Goal: Task Accomplishment & Management: Use online tool/utility

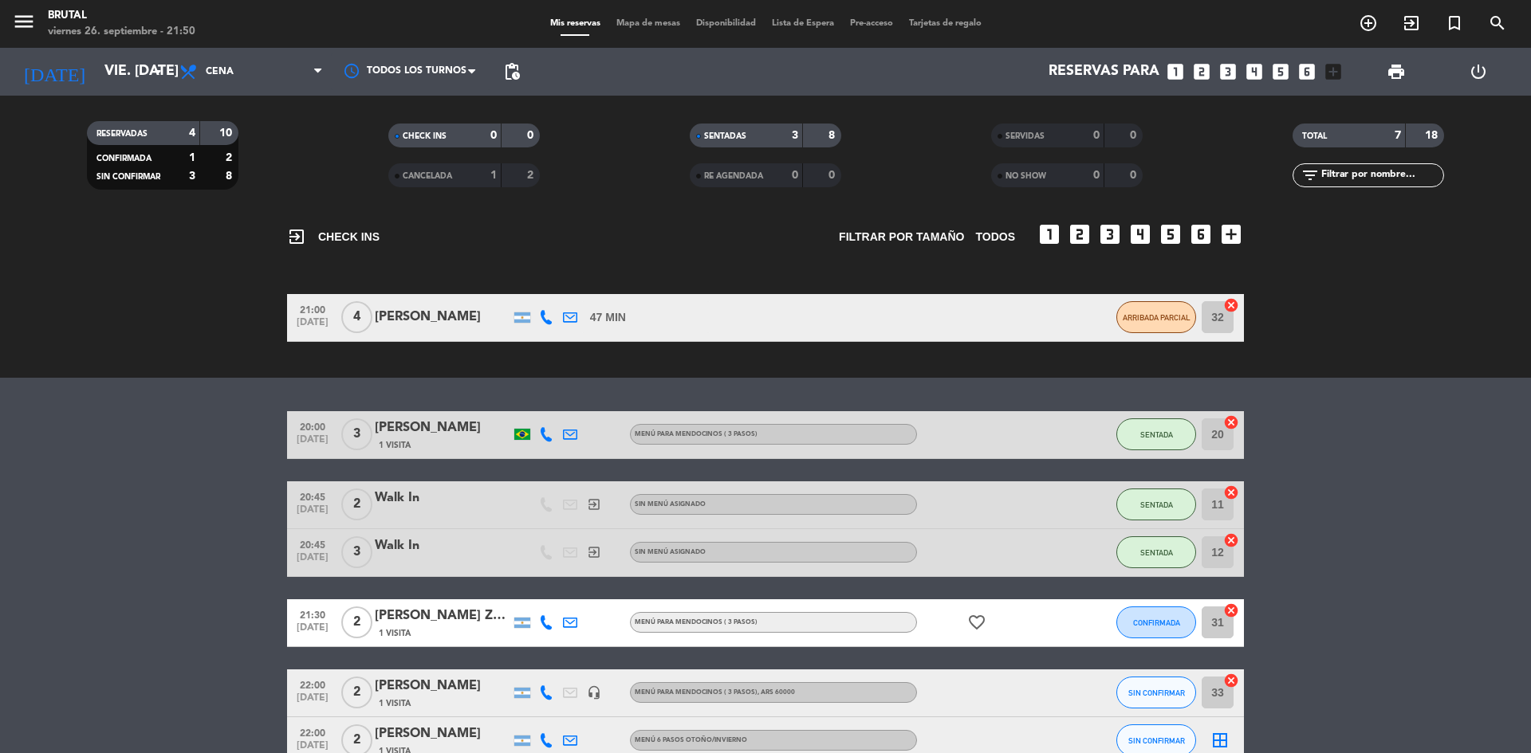
scroll to position [159, 0]
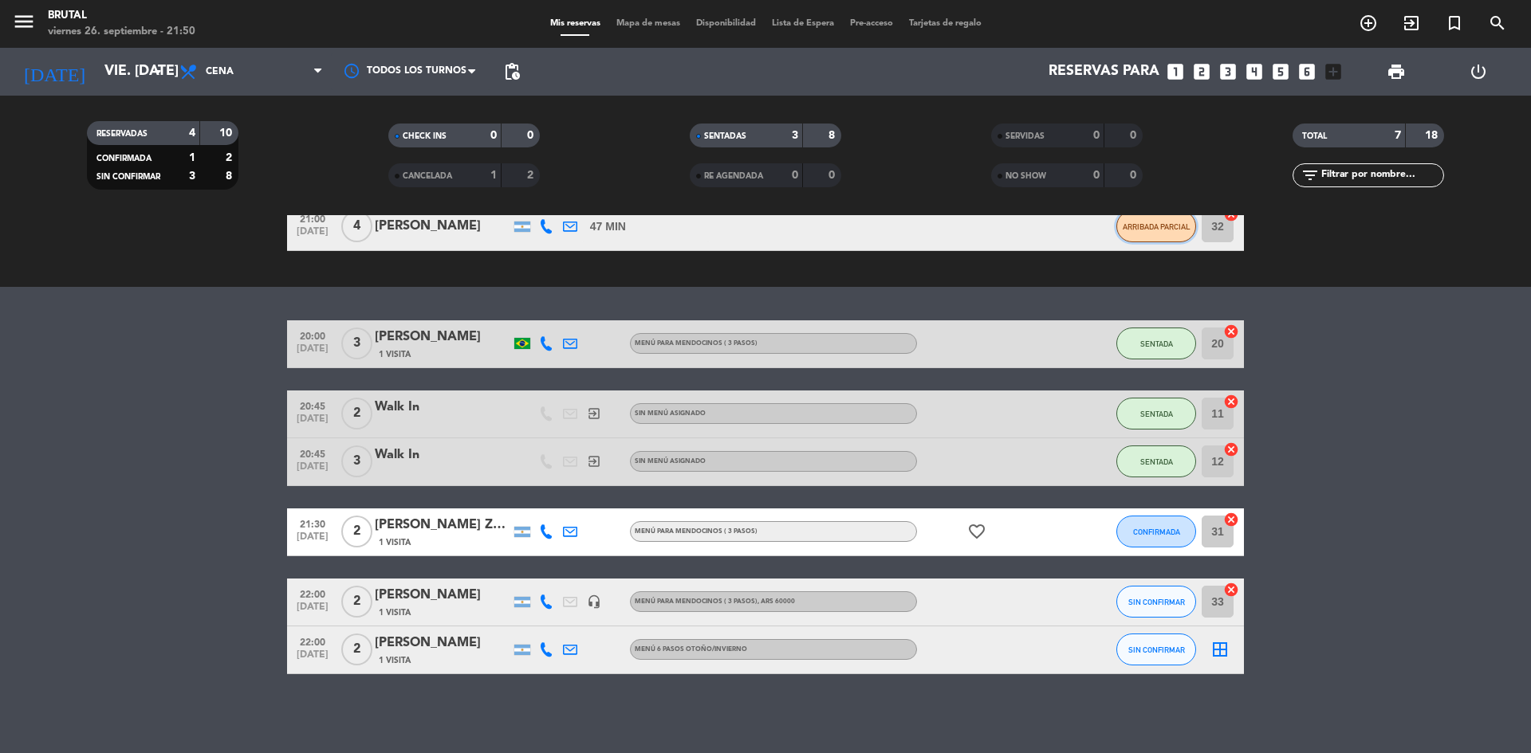
click at [1136, 232] on button "ARRIBADA PARCIAL" at bounding box center [1156, 226] width 80 height 32
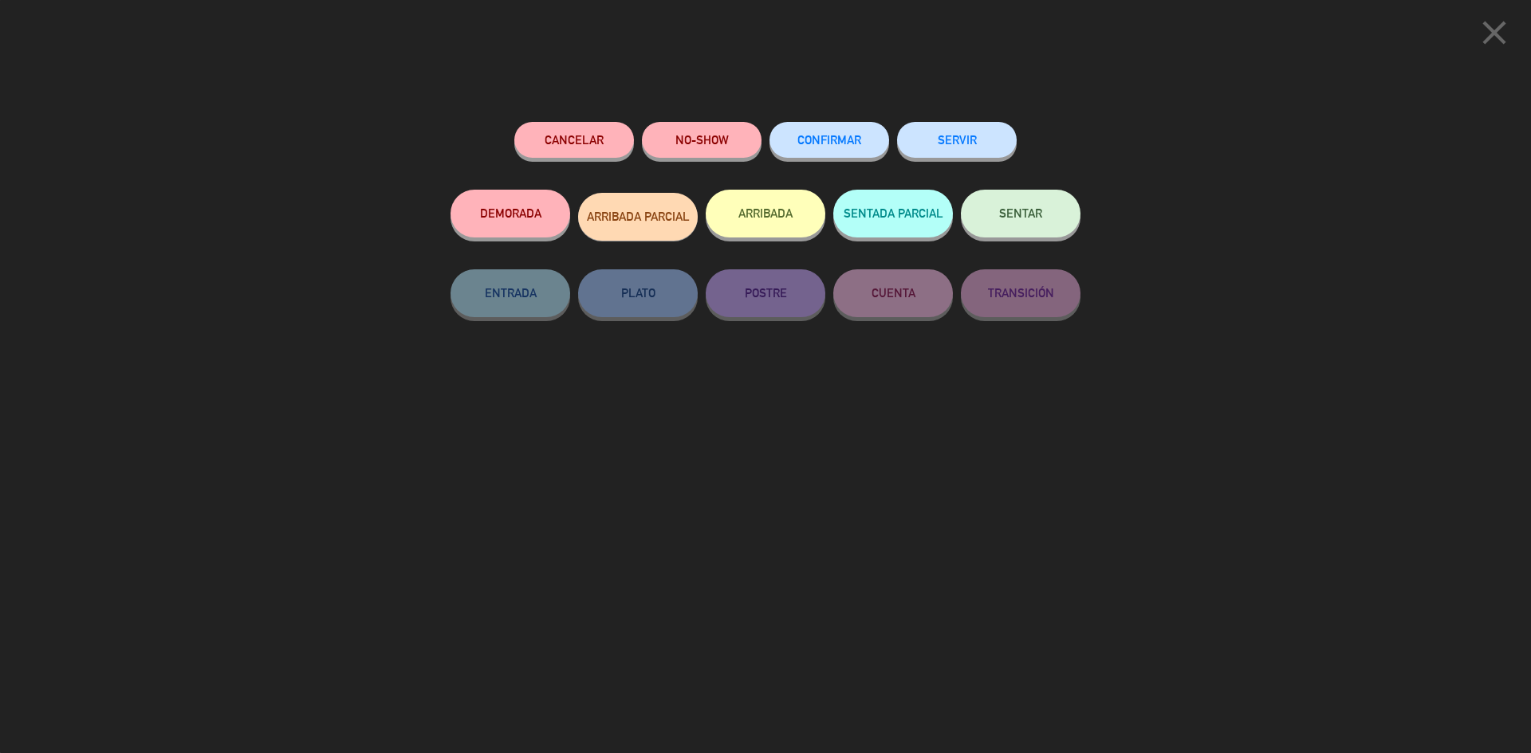
click at [1060, 230] on button "SENTAR" at bounding box center [1021, 214] width 120 height 48
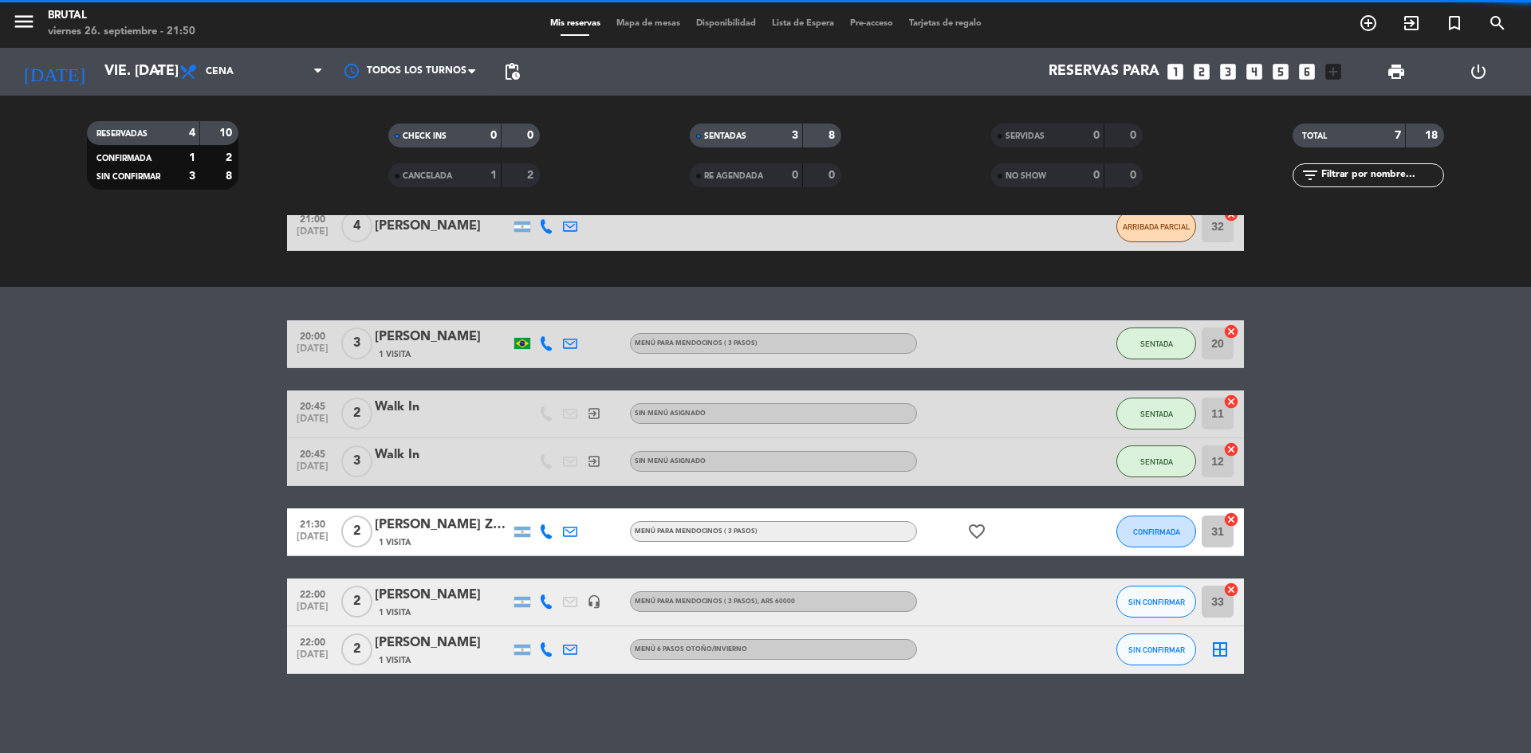
scroll to position [0, 0]
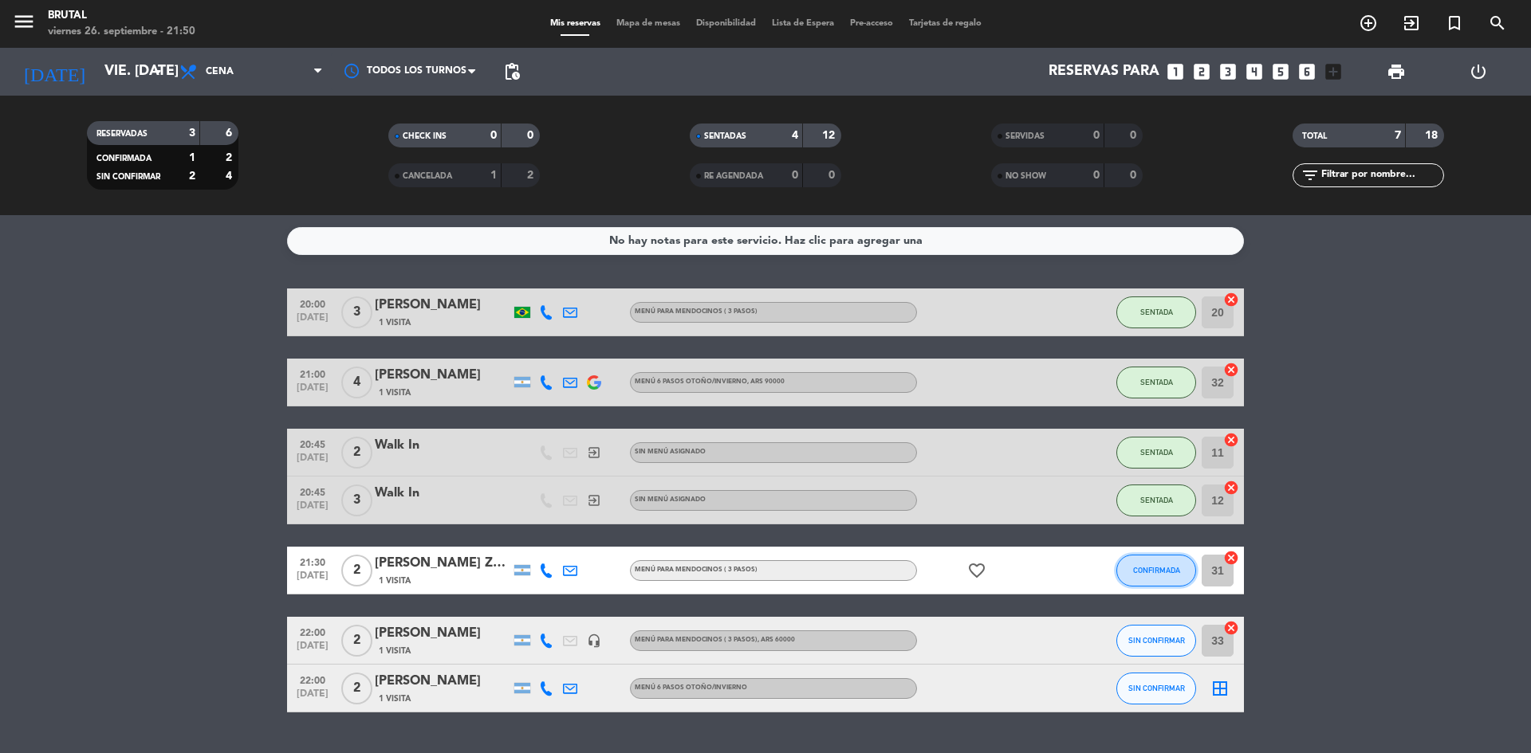
click at [1138, 576] on button "CONFIRMADA" at bounding box center [1156, 571] width 80 height 32
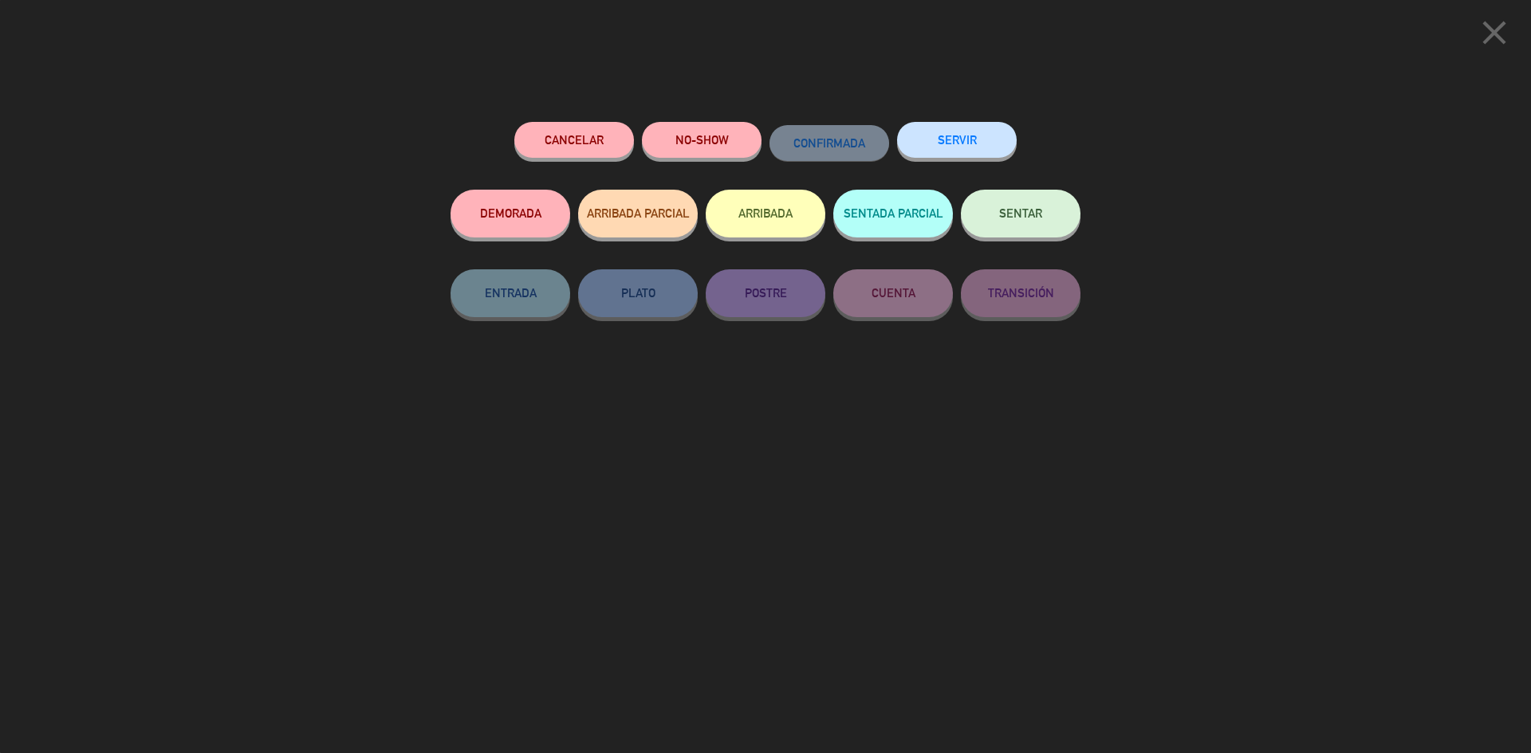
click at [1028, 199] on button "SENTAR" at bounding box center [1021, 214] width 120 height 48
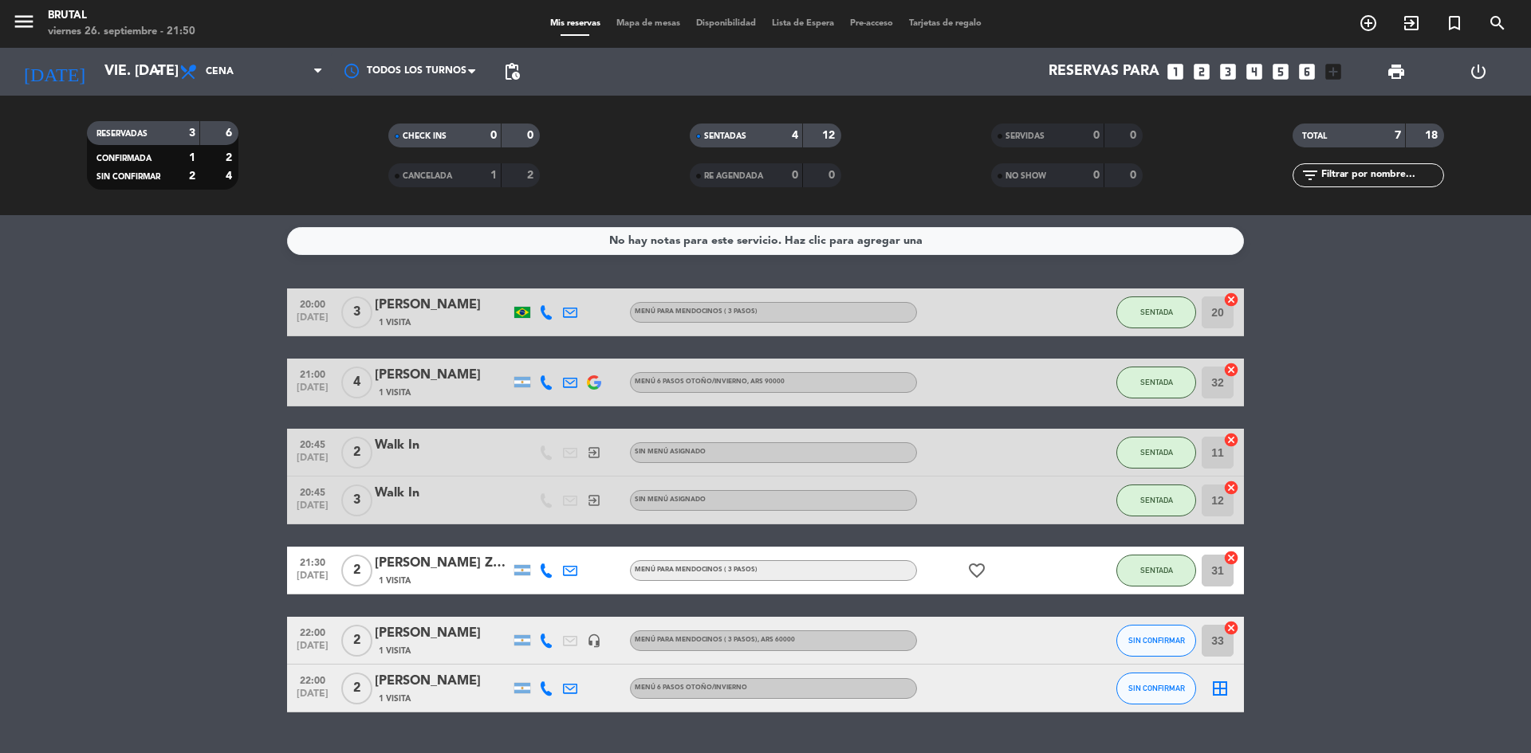
click at [1469, 722] on notyf-toast "An exception occurred while executing a query: SQLSTATE[40001]: Serialization f…" at bounding box center [1319, 712] width 424 height 59
click at [450, 172] on span "CANCELADA" at bounding box center [427, 176] width 49 height 8
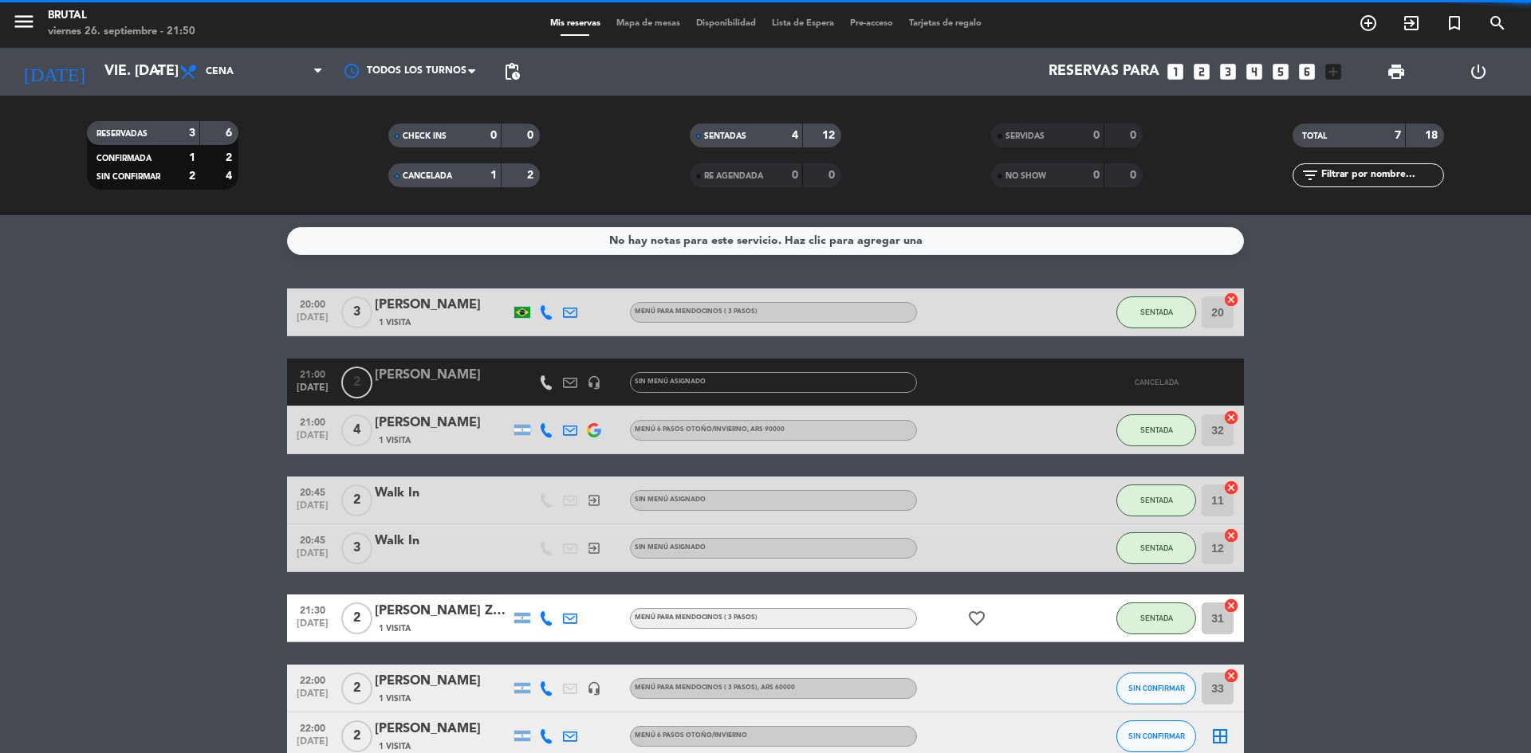
click at [494, 178] on strong "1" at bounding box center [493, 175] width 6 height 11
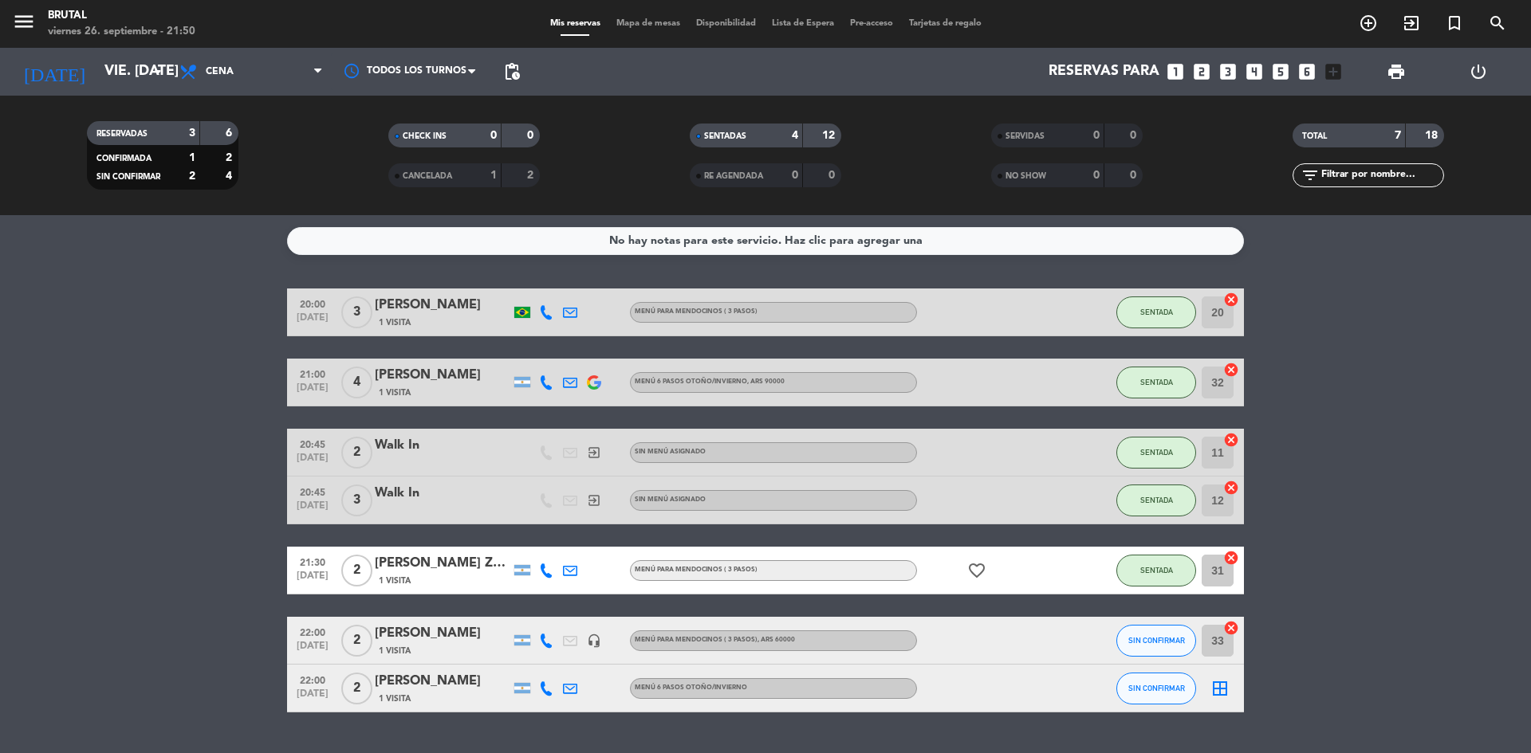
click at [494, 178] on strong "1" at bounding box center [493, 175] width 6 height 11
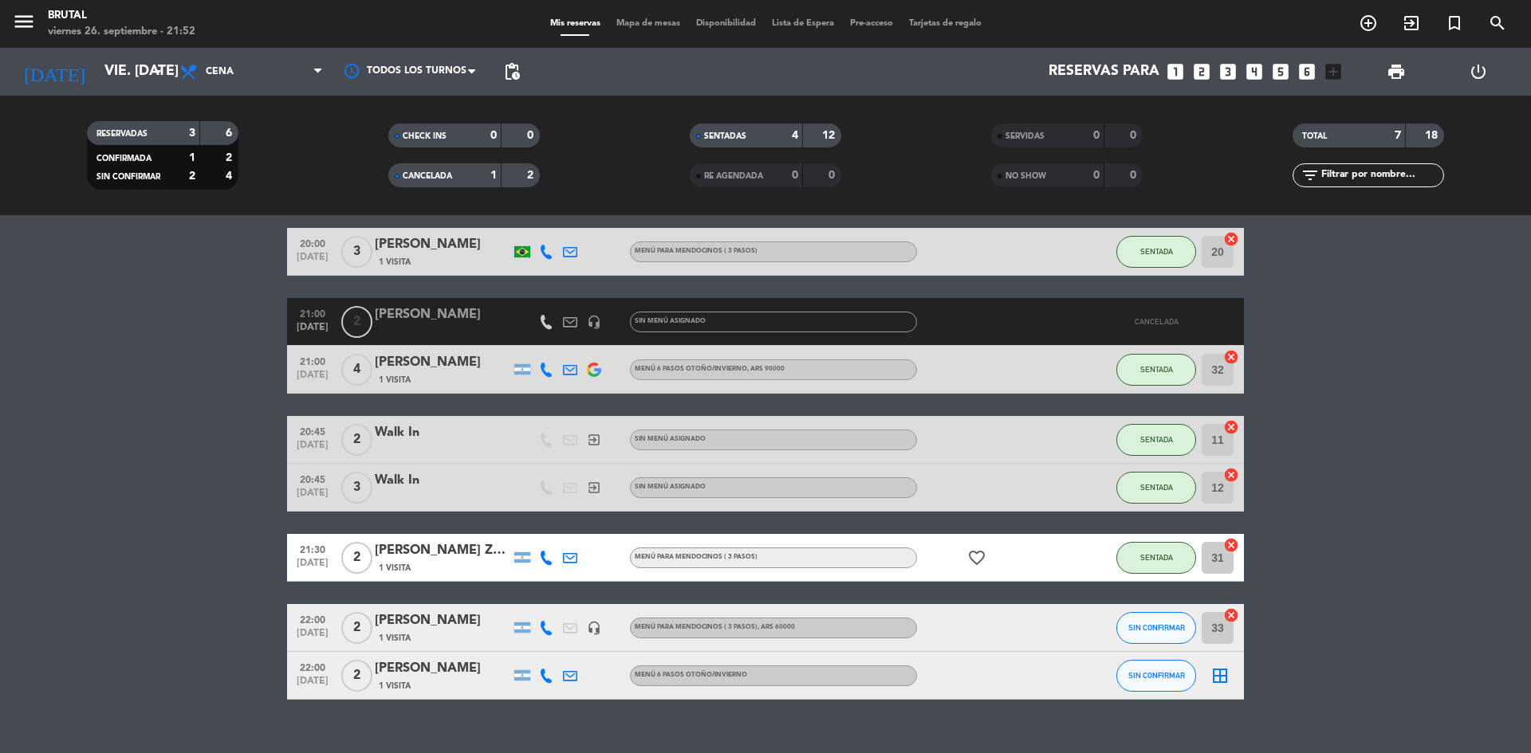
scroll to position [87, 0]
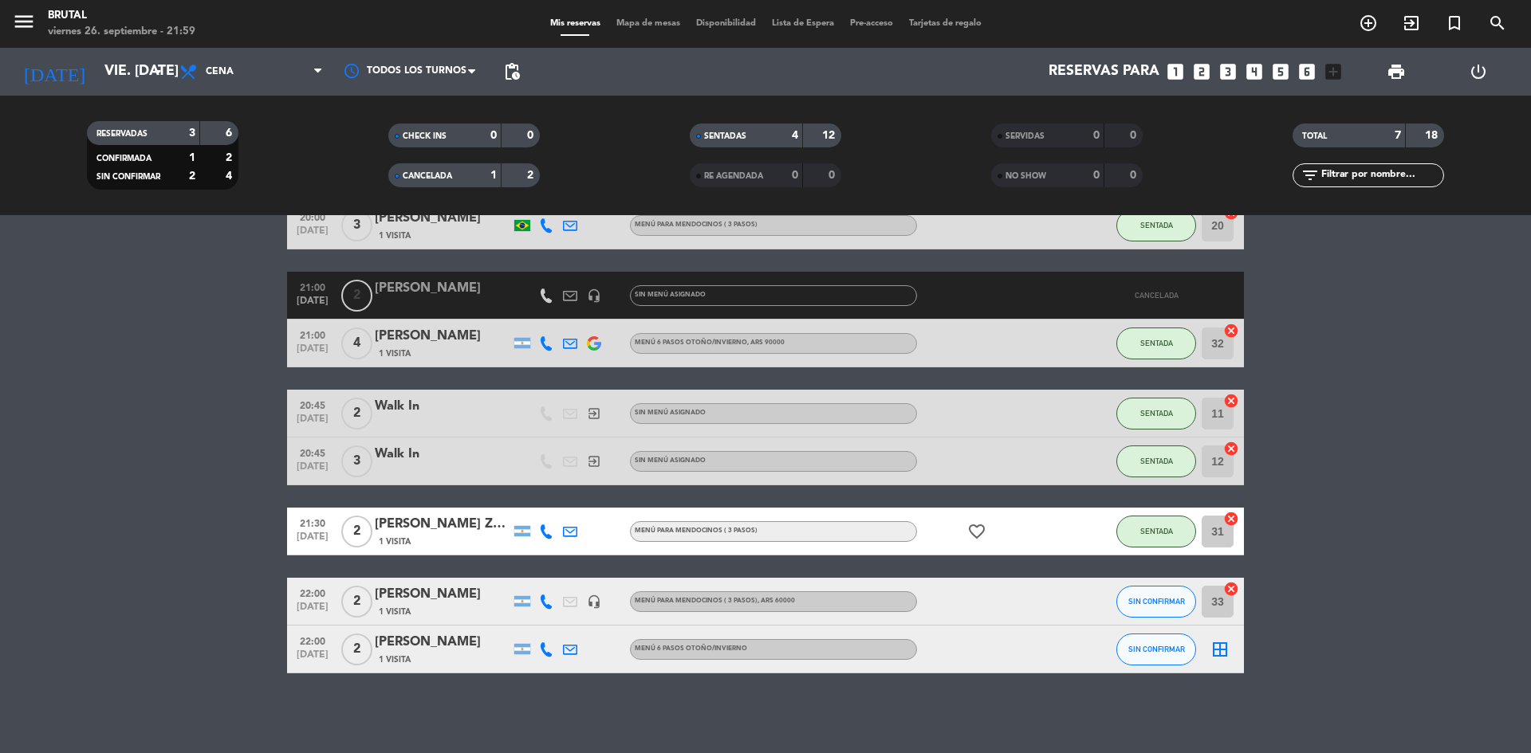
click at [1236, 584] on icon "cancel" at bounding box center [1231, 589] width 16 height 16
click at [1219, 643] on icon "border_all" at bounding box center [1219, 649] width 19 height 19
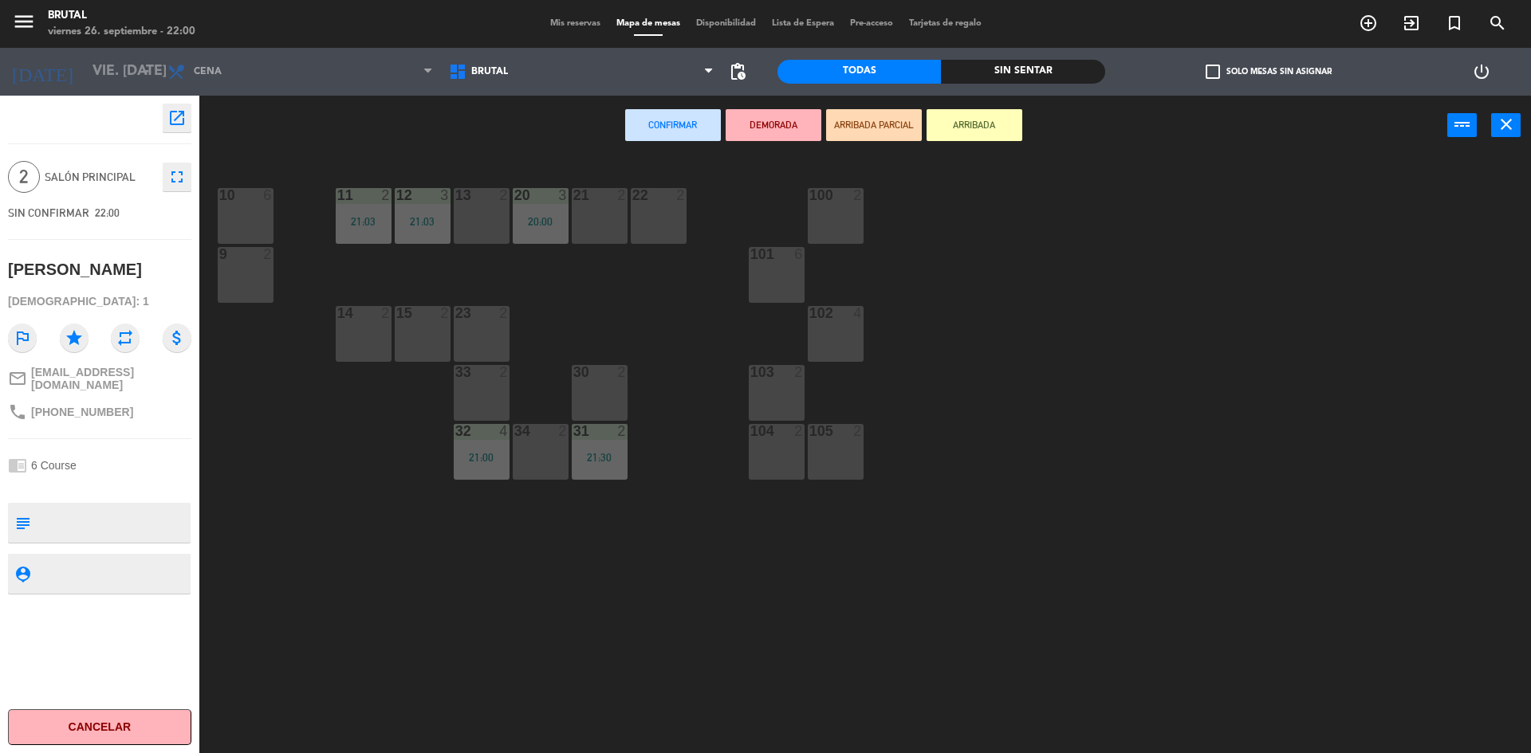
click at [632, 376] on div "2" at bounding box center [625, 372] width 26 height 14
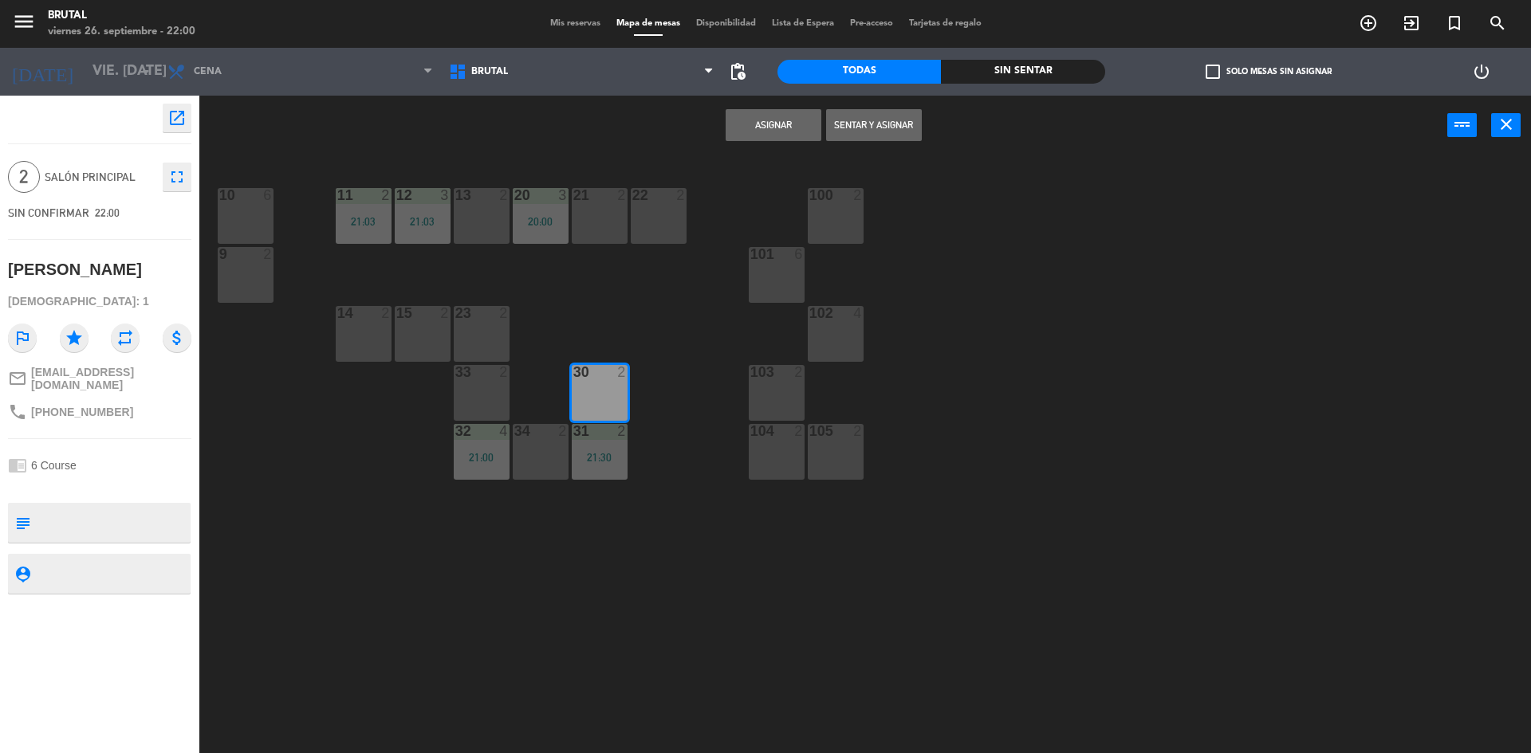
click at [596, 389] on div "30 2" at bounding box center [600, 393] width 56 height 56
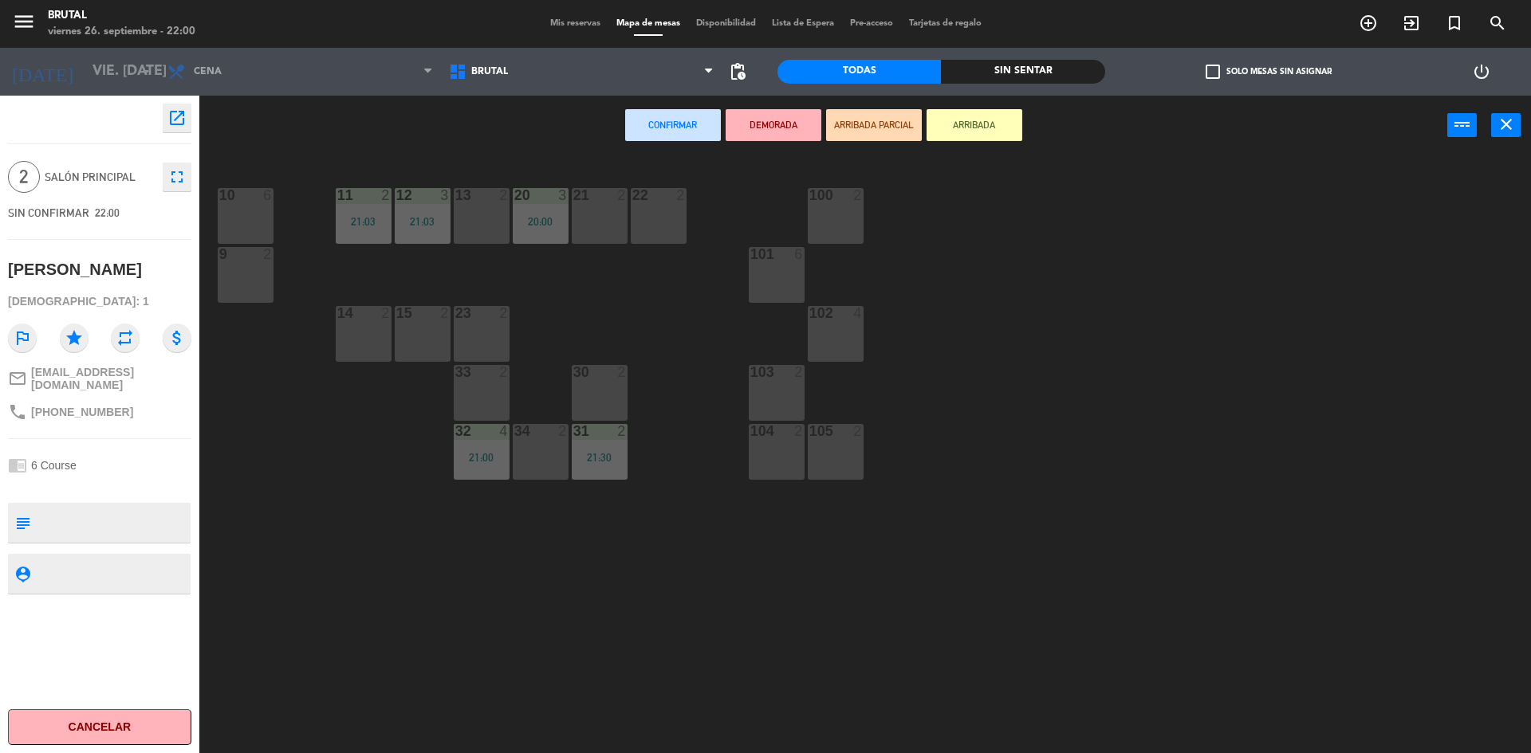
click at [596, 389] on div "30 2" at bounding box center [600, 393] width 56 height 56
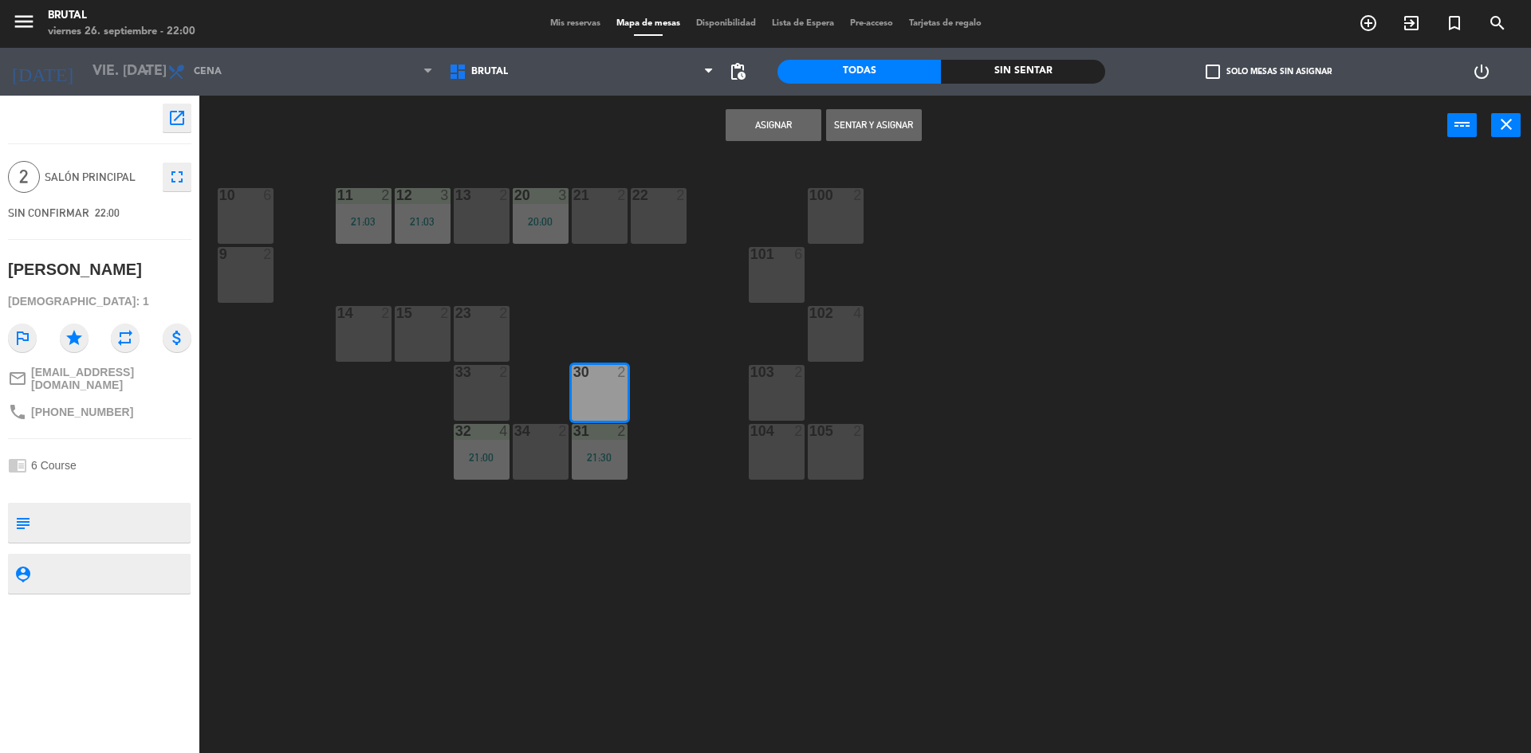
click at [769, 146] on div "Asignar Sentar y Asignar power_input close" at bounding box center [823, 126] width 1248 height 61
click at [776, 123] on button "Asignar" at bounding box center [774, 125] width 96 height 32
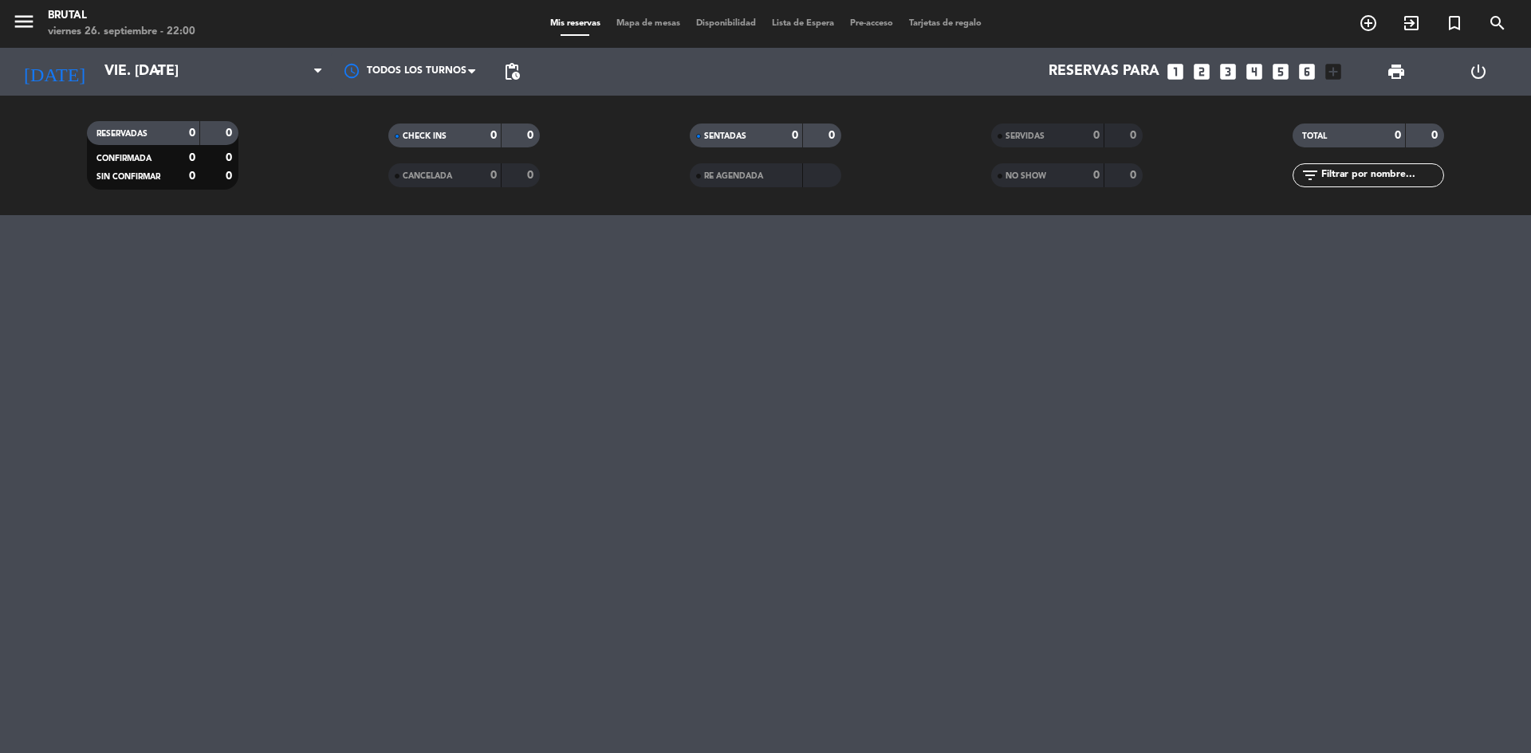
drag, startPoint x: 456, startPoint y: 627, endPoint x: 466, endPoint y: 496, distance: 131.1
click at [456, 627] on div "menu Brutal viernes 26. septiembre - 22:00 Mis reservas Mapa de mesas Disponibi…" at bounding box center [765, 376] width 1531 height 753
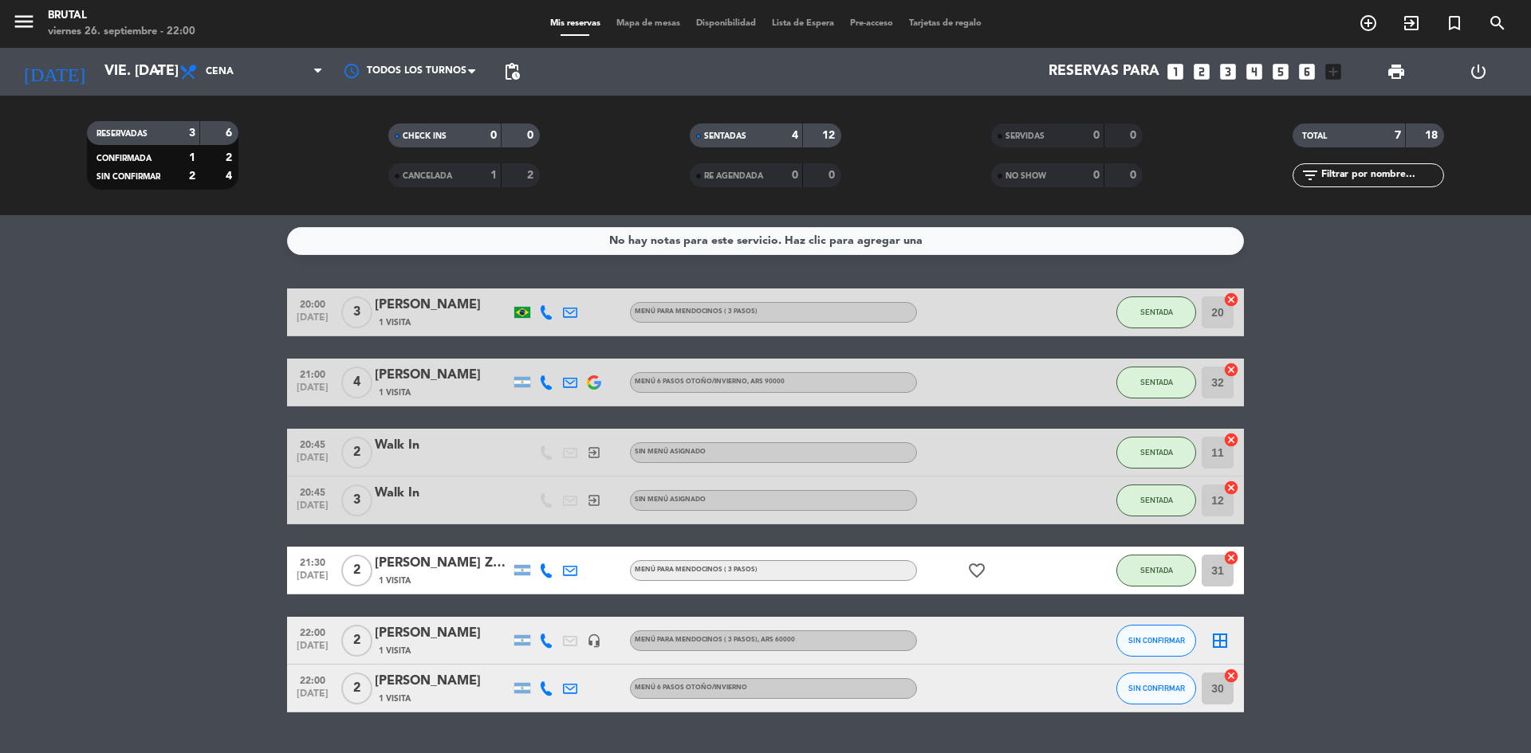
click at [1228, 641] on icon "border_all" at bounding box center [1219, 640] width 19 height 19
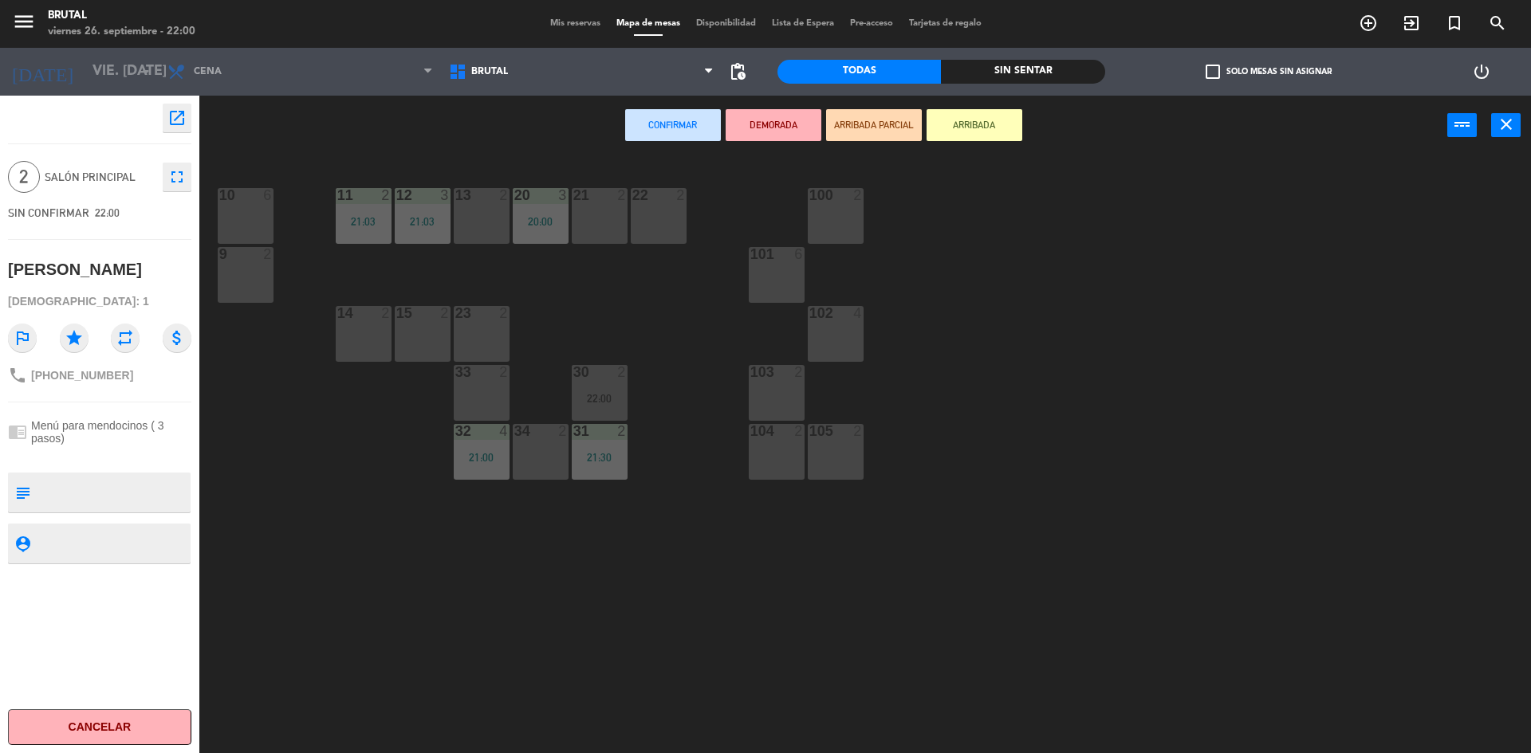
click at [480, 387] on div "33 2" at bounding box center [482, 393] width 56 height 56
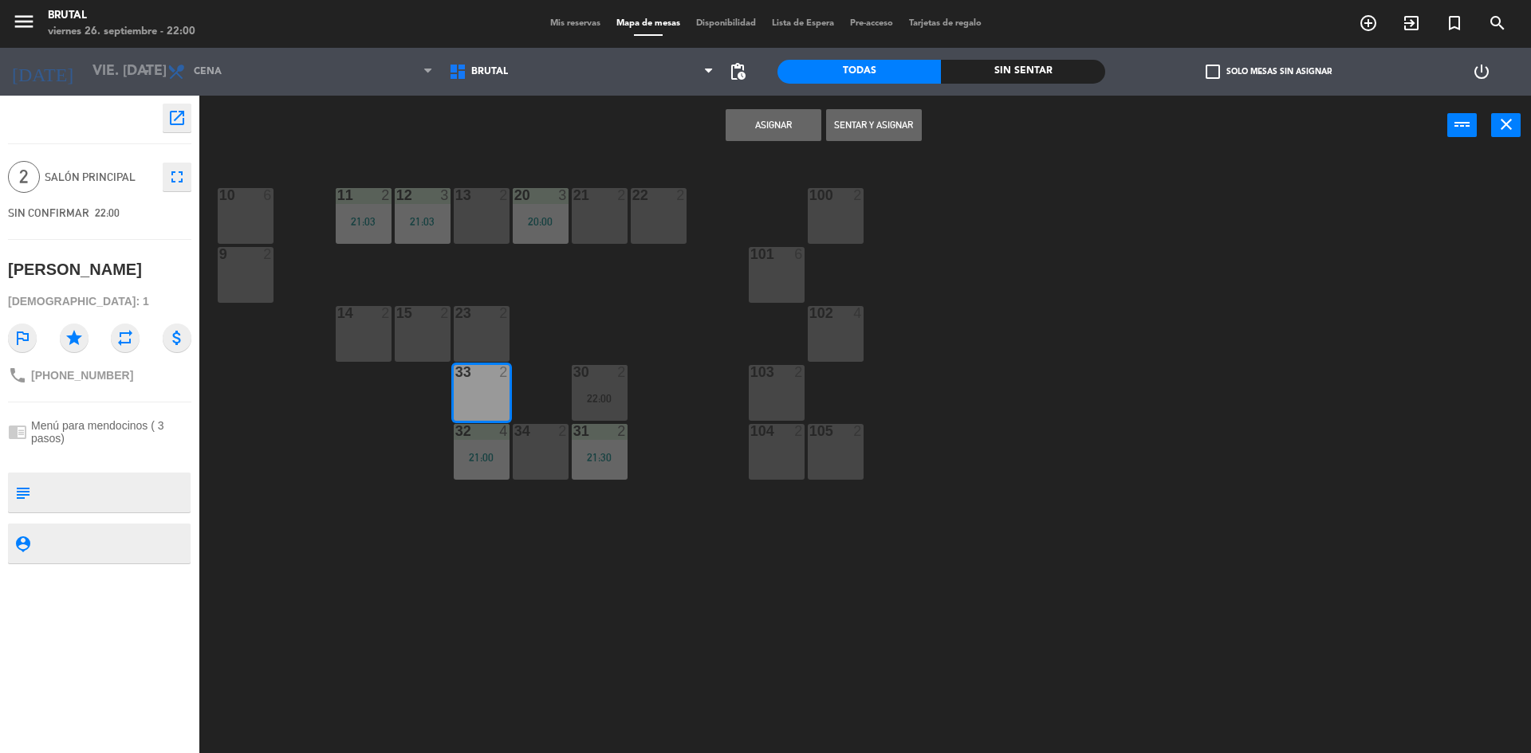
click at [761, 113] on button "Asignar" at bounding box center [774, 125] width 96 height 32
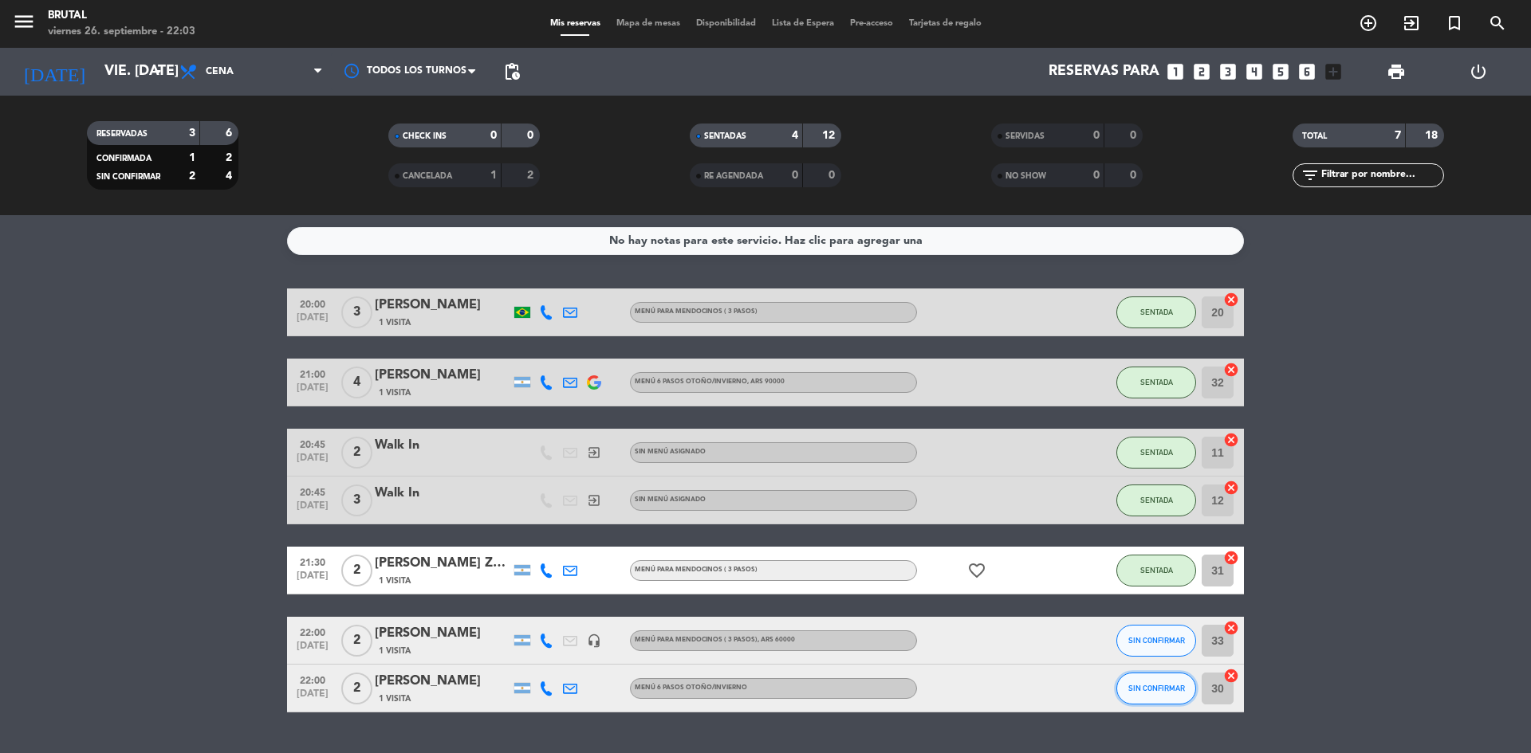
click at [1155, 673] on button "SIN CONFIRMAR" at bounding box center [1156, 689] width 80 height 32
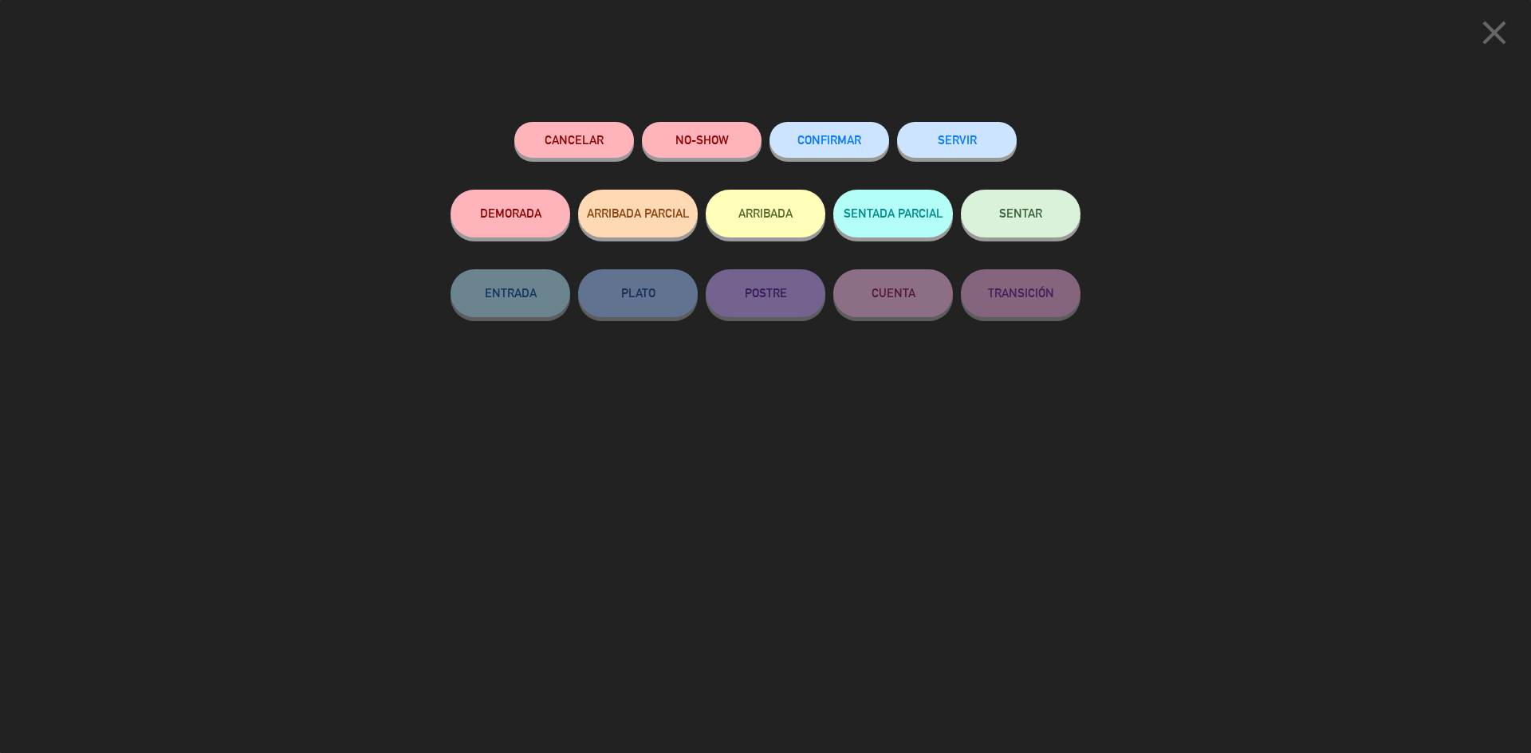
click at [1026, 208] on button "SENTAR" at bounding box center [1021, 214] width 120 height 48
